Goal: Answer question/provide support

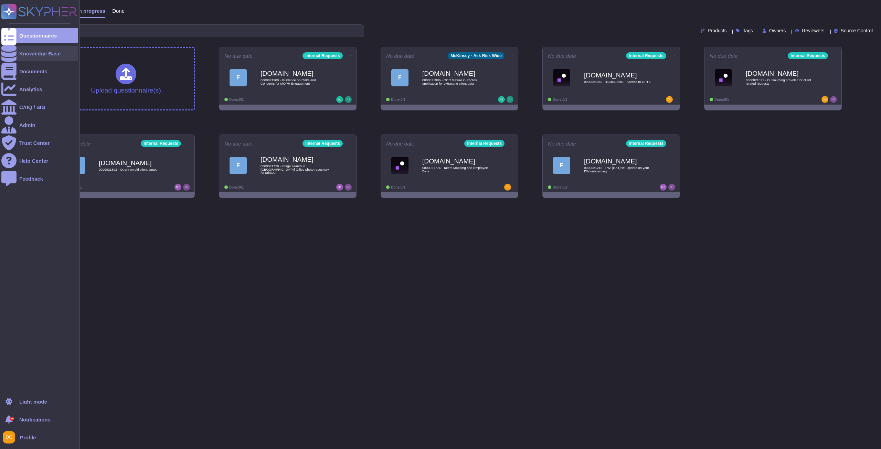
click at [9, 58] on div at bounding box center [8, 53] width 15 height 15
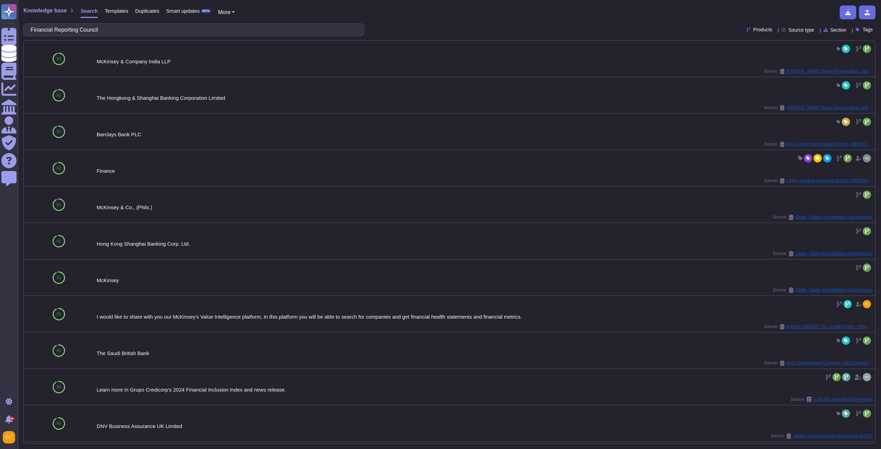
click at [37, 26] on input "Financial Reporting Council" at bounding box center [192, 30] width 330 height 12
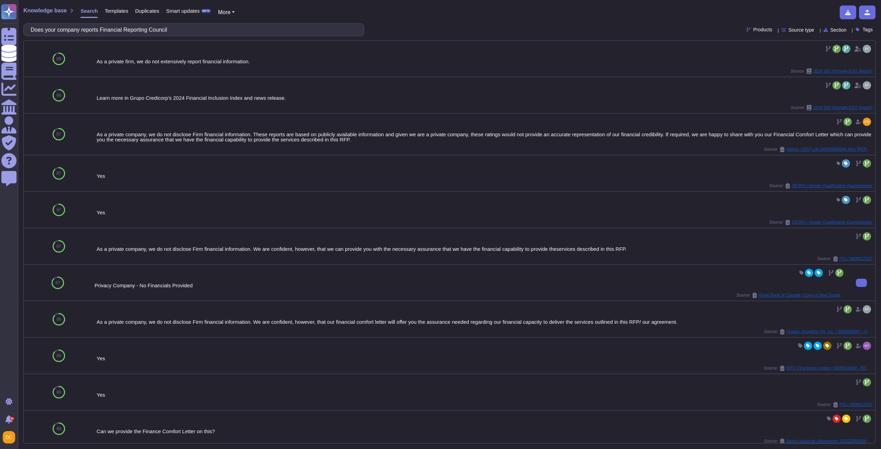
scroll to position [69, 0]
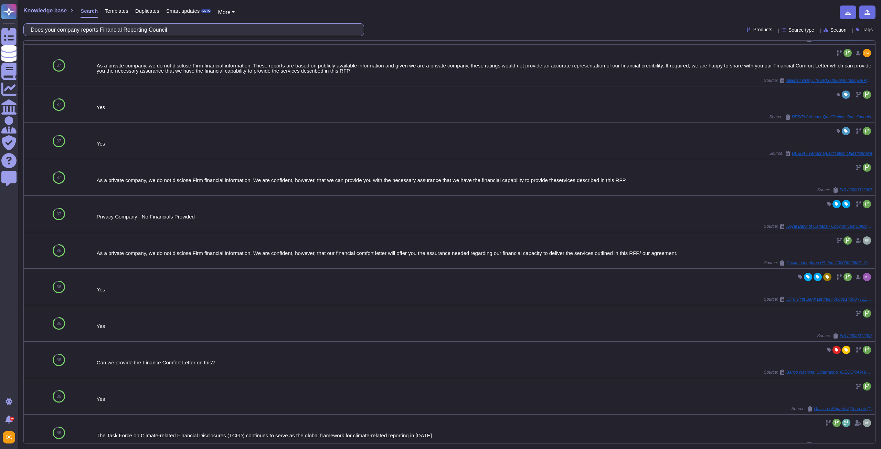
type input "Does your company reports Financial Reporting Council"
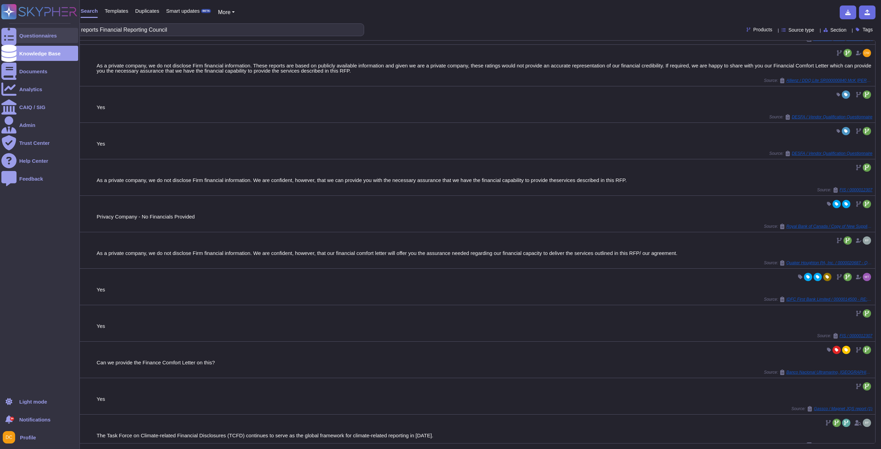
click at [9, 35] on icon at bounding box center [8, 35] width 15 height 20
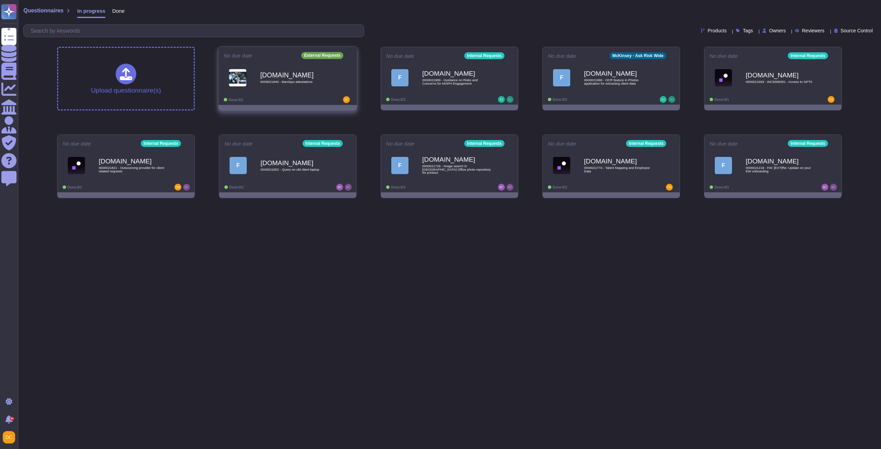
click at [286, 86] on div "[DOMAIN_NAME] 0000021845 - Barclays attestations" at bounding box center [294, 78] width 69 height 28
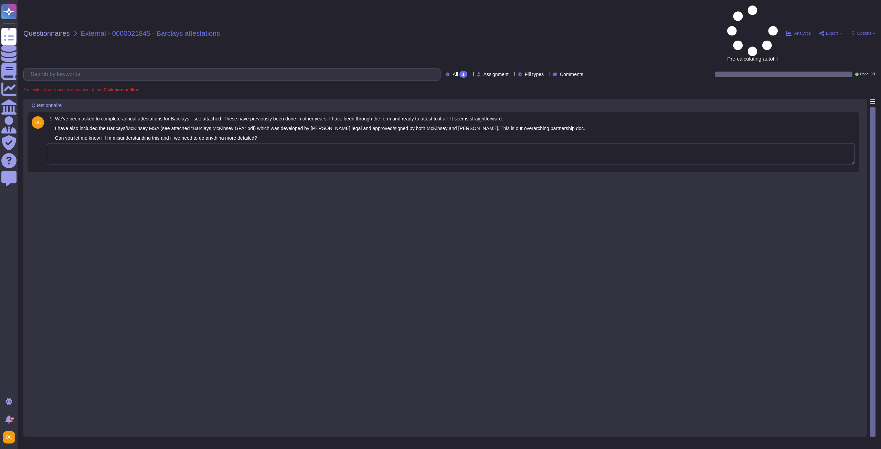
click at [98, 143] on textarea at bounding box center [451, 153] width 808 height 21
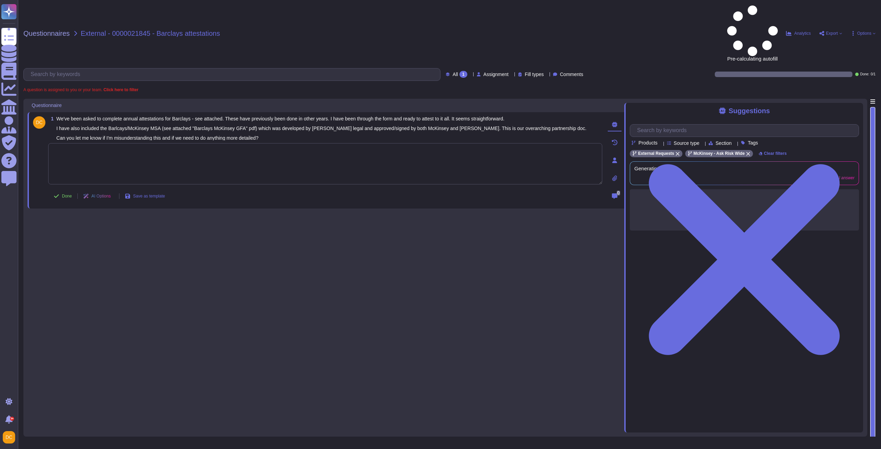
paste textarea "Please note that I have reviewed the attestation document and the client’s code…"
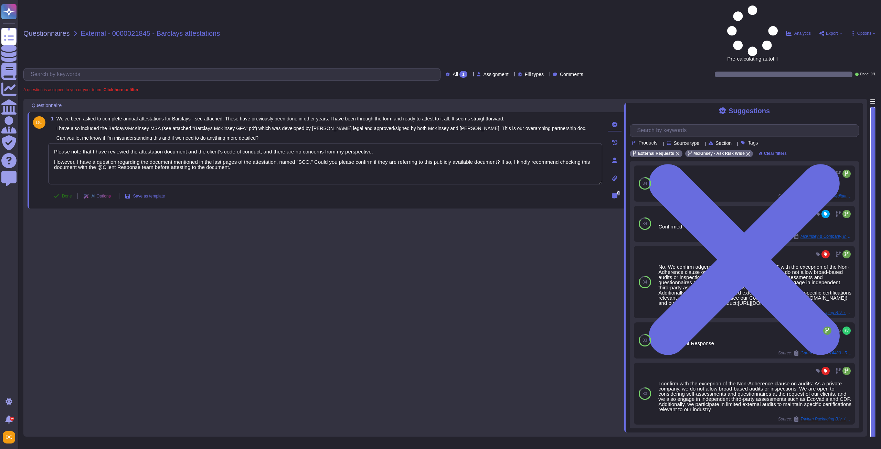
type textarea "Please note that I have reviewed the attestation document and the client’s code…"
click at [64, 194] on span "Done" at bounding box center [67, 196] width 10 height 4
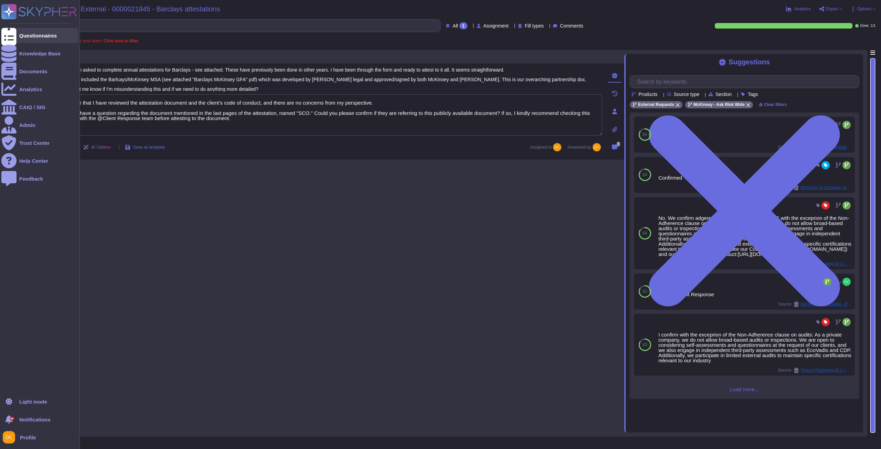
click at [31, 36] on div "Questionnaires" at bounding box center [37, 35] width 37 height 5
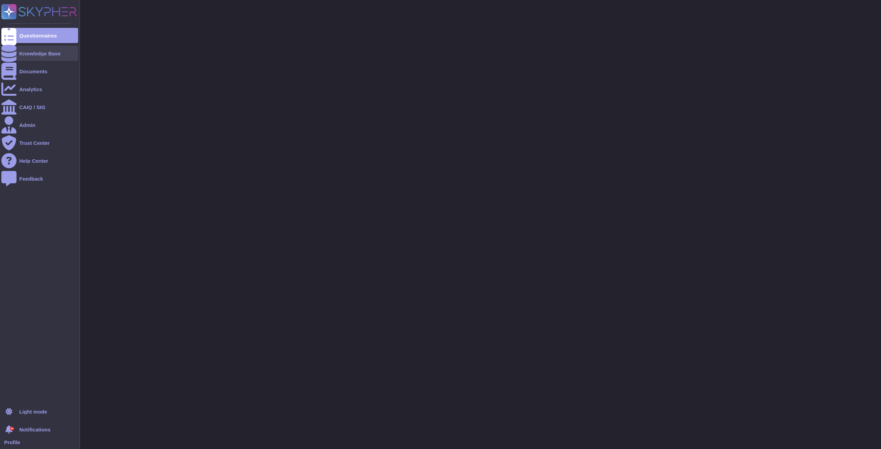
click at [31, 52] on div "Knowledge Base" at bounding box center [39, 53] width 41 height 5
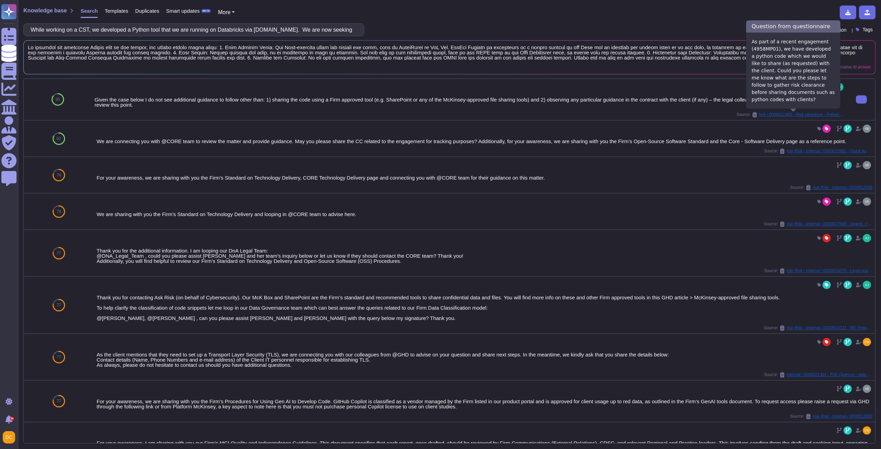
click at [798, 114] on span "N/A / 0000021483 - Risk clearance - Python code as client deliverable" at bounding box center [801, 114] width 86 height 4
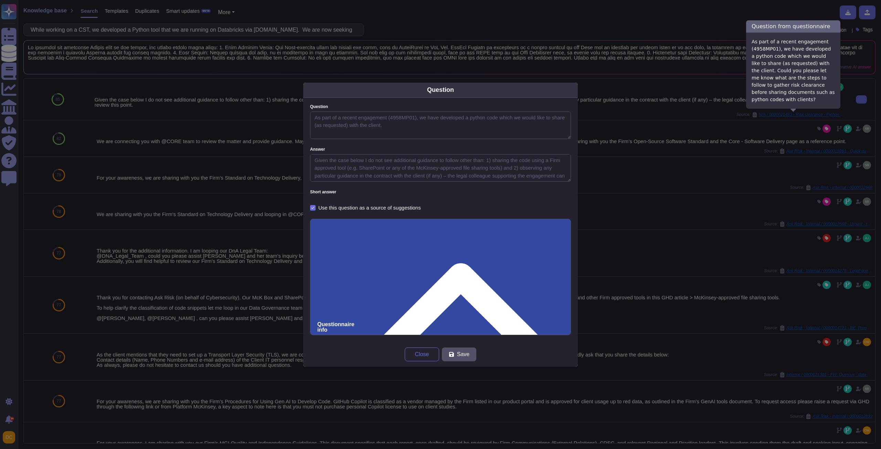
type textarea "As part of a recent engagement (4958MP01), we have developed a python code whic…"
type textarea "Given the case below I do not see additional guidance to follow other than: 1) …"
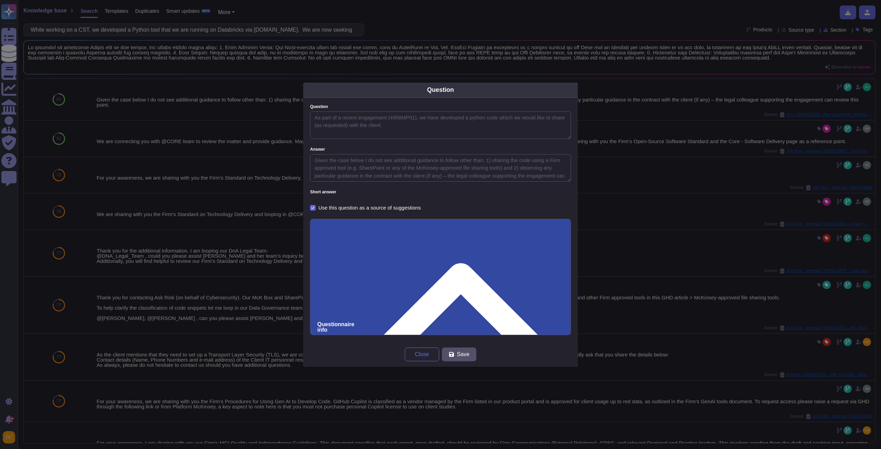
click at [329, 448] on input "0000021483 - Risk clearance - Python code as client deliverable" at bounding box center [440, 454] width 246 height 13
click at [422, 352] on span "Close" at bounding box center [422, 355] width 14 height 6
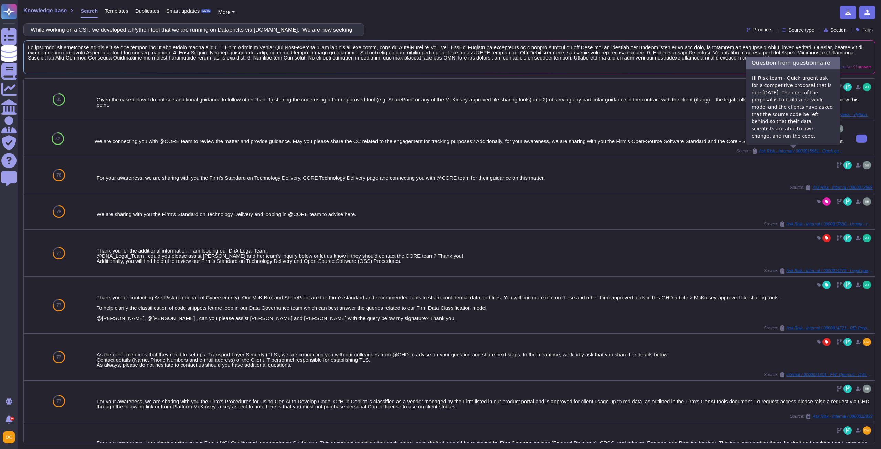
click at [777, 151] on span "Ask Risk - Internal / 0000015961 - Quick question re: coding as a deliverable" at bounding box center [801, 151] width 86 height 4
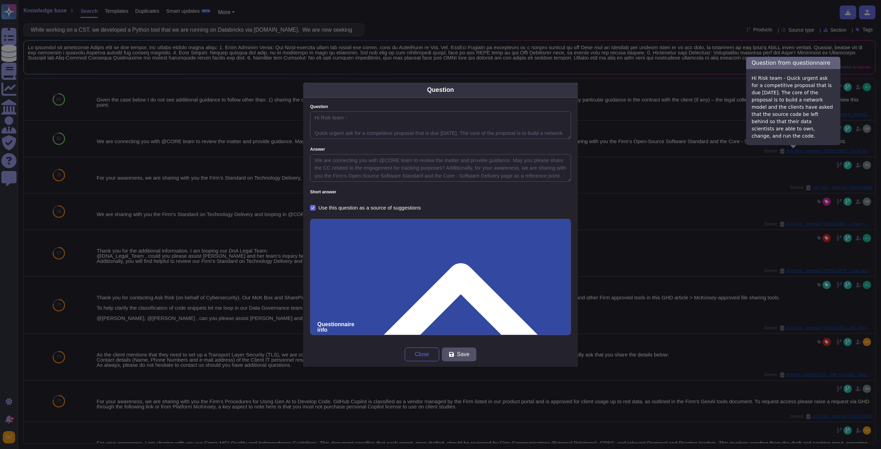
type textarea "Hi Risk team - Quick urgent ask for a competitive proposal that is due [DATE]. …"
type textarea "We are connecting you with @CORE team to review the matter and provide guidance…"
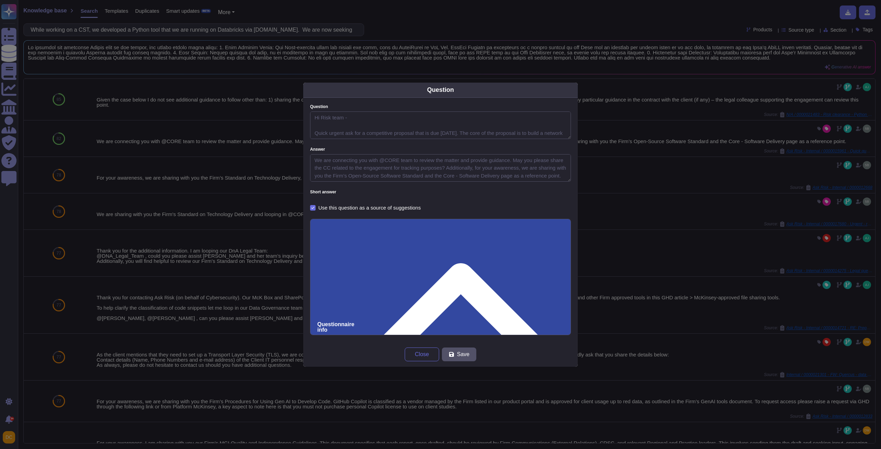
click at [332, 448] on input "0000015961 - Quick question re: coding as a deliverable" at bounding box center [440, 454] width 246 height 13
click at [415, 354] on span "Close" at bounding box center [422, 355] width 14 height 6
